Goal: Task Accomplishment & Management: Use online tool/utility

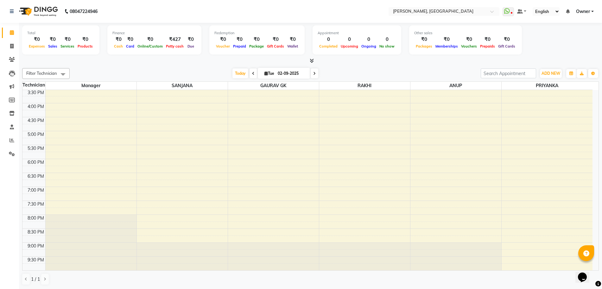
scroll to position [35, 0]
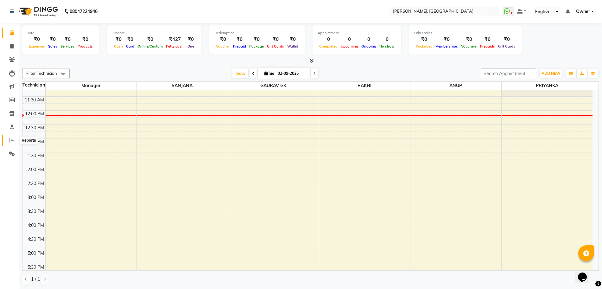
click at [10, 138] on icon at bounding box center [11, 140] width 5 height 5
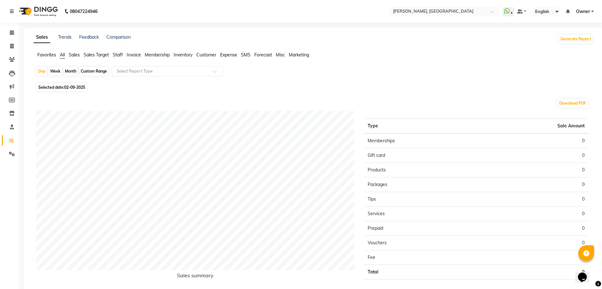
click at [122, 53] on span "Staff" at bounding box center [118, 55] width 10 height 6
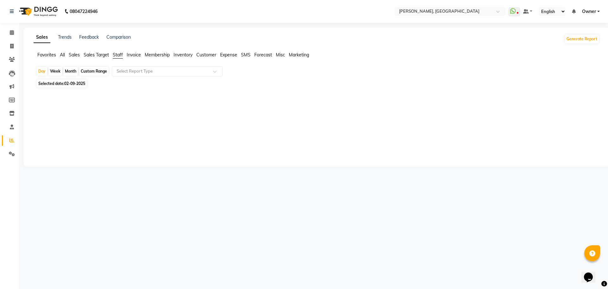
click at [53, 82] on span "Selected date: [DATE]" at bounding box center [62, 83] width 50 height 8
select select "9"
select select "2025"
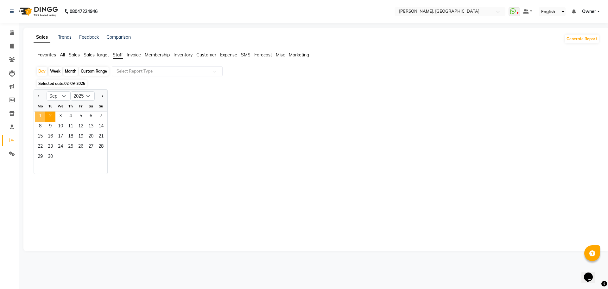
click at [38, 116] on span "1" at bounding box center [40, 116] width 10 height 10
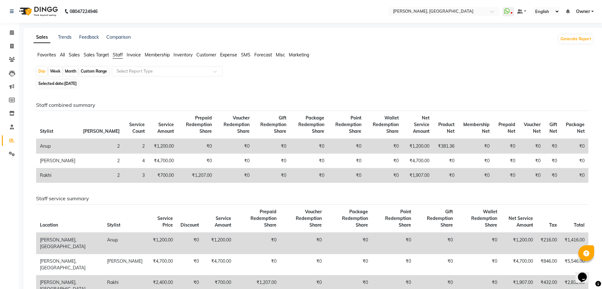
click at [74, 71] on div "Month" at bounding box center [70, 71] width 15 height 9
select select "9"
select select "2025"
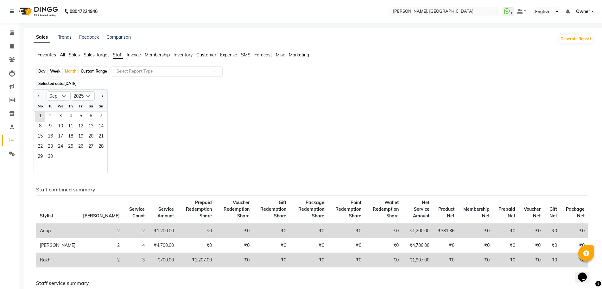
click at [153, 70] on input "text" at bounding box center [160, 71] width 91 height 6
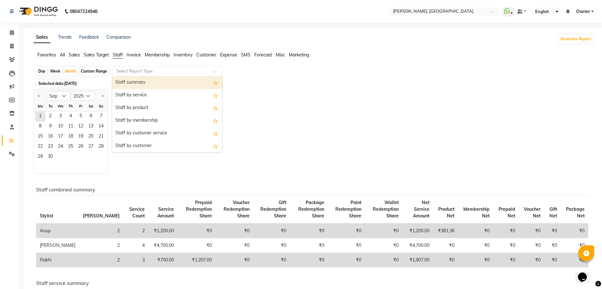
click at [149, 83] on div "Staff summary" at bounding box center [167, 82] width 110 height 13
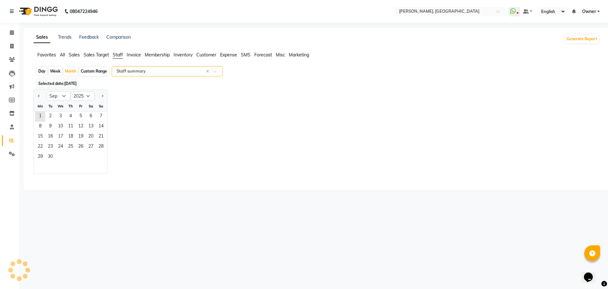
select select "full_report"
select select "csv"
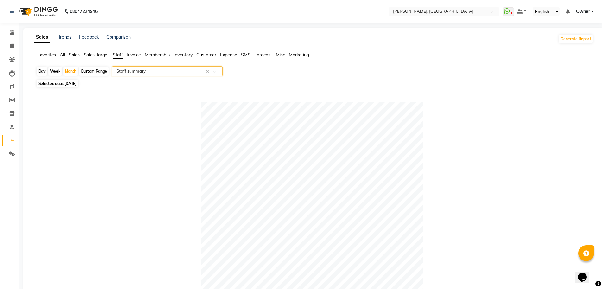
click at [585, 10] on span "Owner" at bounding box center [583, 11] width 14 height 7
click at [13, 34] on icon at bounding box center [12, 32] width 4 height 5
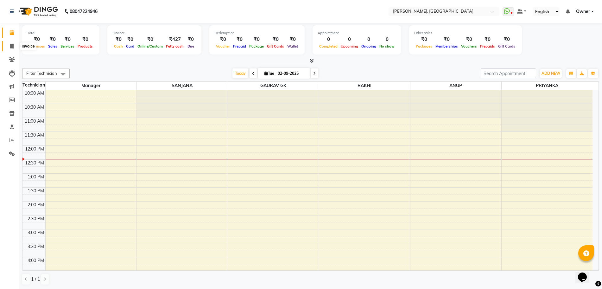
click at [12, 48] on icon at bounding box center [11, 46] width 3 height 5
select select "service"
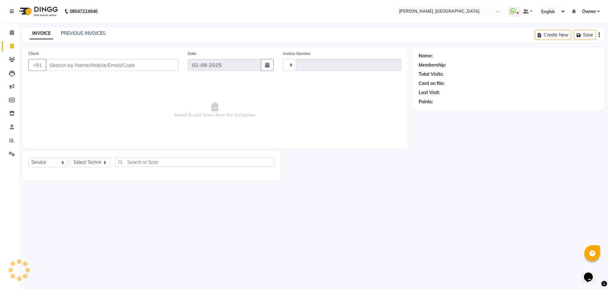
type input "1133"
select select "7674"
click at [10, 28] on link "Calendar" at bounding box center [9, 33] width 15 height 10
